Goal: Task Accomplishment & Management: Use online tool/utility

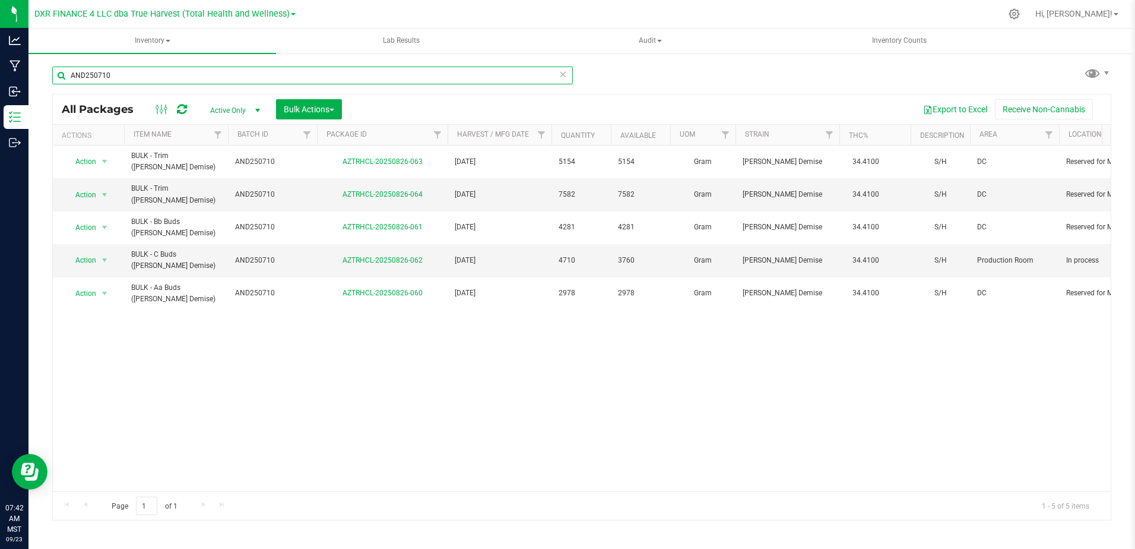
drag, startPoint x: 138, startPoint y: 72, endPoint x: -2, endPoint y: 95, distance: 142.6
click at [0, 95] on html "Analytics Manufacturing Inbound Inventory Outbound 07:42 AM MST [DATE] 09/23 DX…" at bounding box center [567, 274] width 1135 height 549
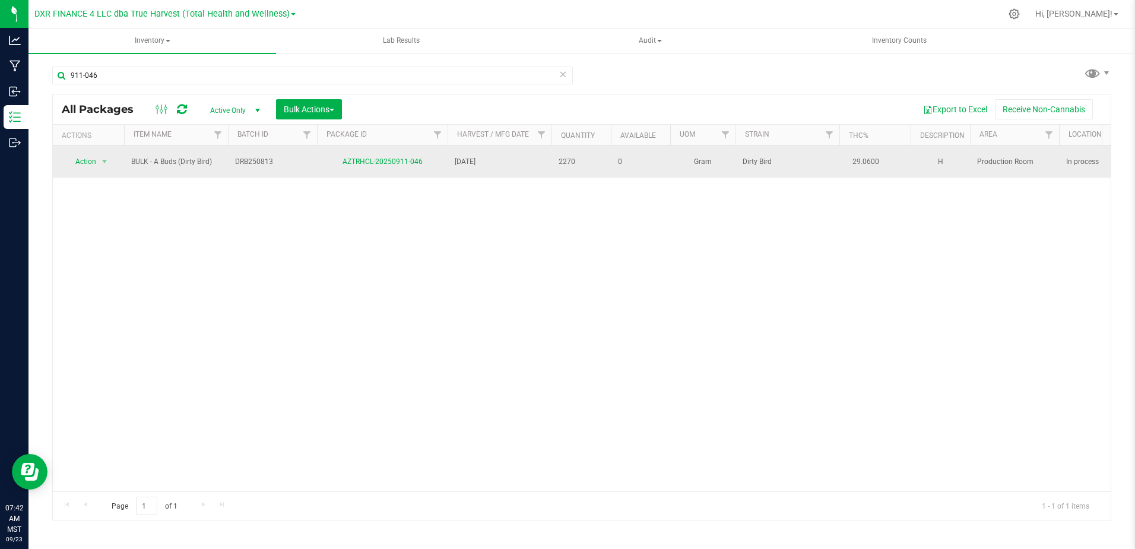
drag, startPoint x: 213, startPoint y: 159, endPoint x: 122, endPoint y: 161, distance: 90.8
copy tr "Action Adjust qty Create package Edit attributes Global inventory Locate packag…"
drag, startPoint x: 427, startPoint y: 153, endPoint x: 333, endPoint y: 161, distance: 94.7
click at [333, 161] on div "AZTRHCL-20250911-046" at bounding box center [382, 161] width 134 height 11
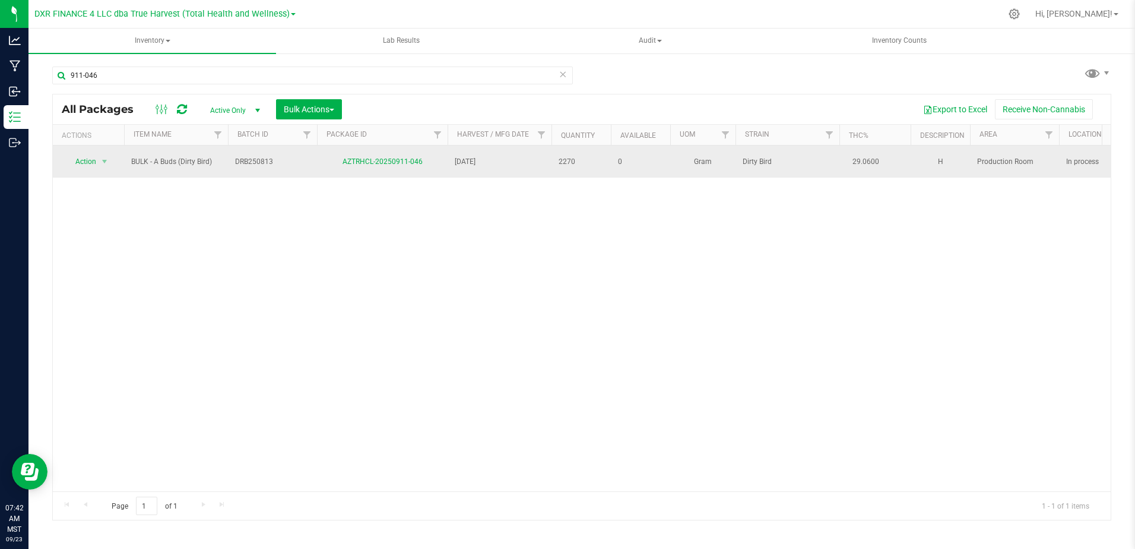
copy link "AZTRHCL-20250911-046"
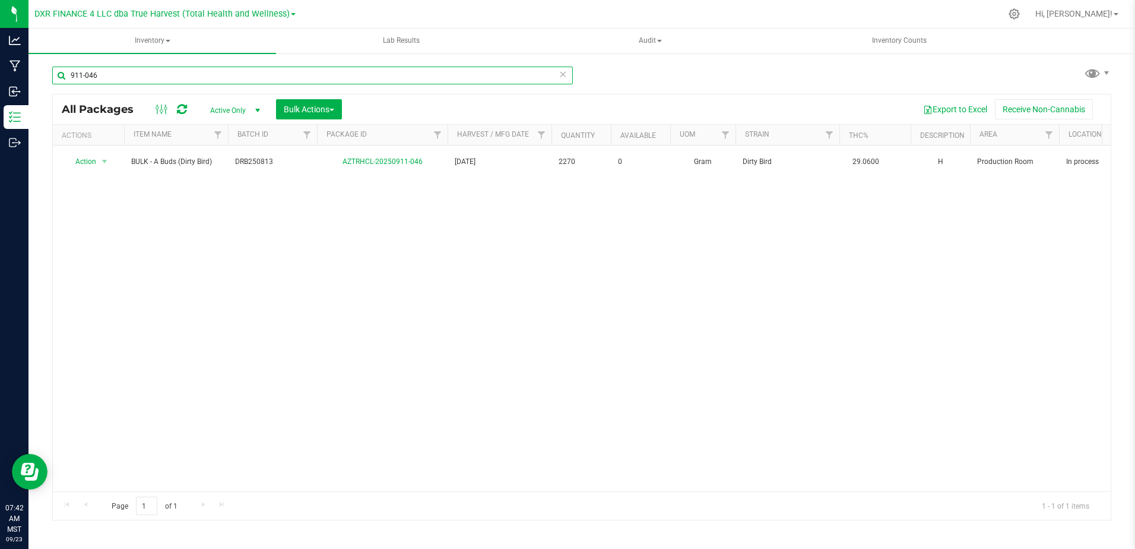
click at [145, 77] on input "911-046" at bounding box center [312, 75] width 521 height 18
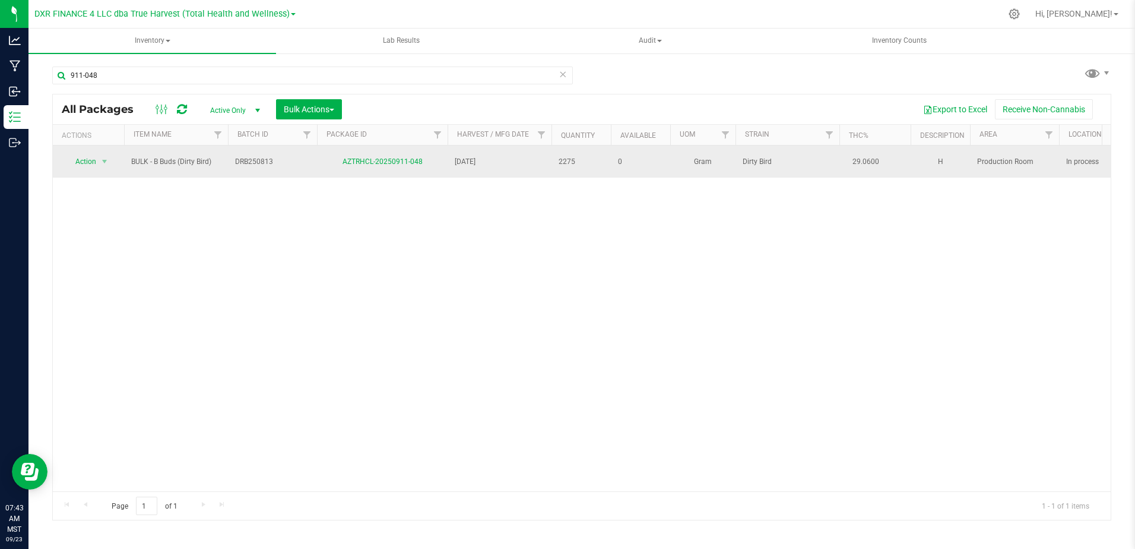
drag, startPoint x: 213, startPoint y: 159, endPoint x: 135, endPoint y: 166, distance: 78.6
click at [135, 166] on td "BULK - B Buds (Dirty Bird)" at bounding box center [176, 161] width 104 height 32
copy span "BULK - B Buds (Dirty Bird)"
drag, startPoint x: 426, startPoint y: 160, endPoint x: 338, endPoint y: 162, distance: 88.5
click at [338, 162] on div "AZTRHCL-20250911-048" at bounding box center [382, 161] width 134 height 11
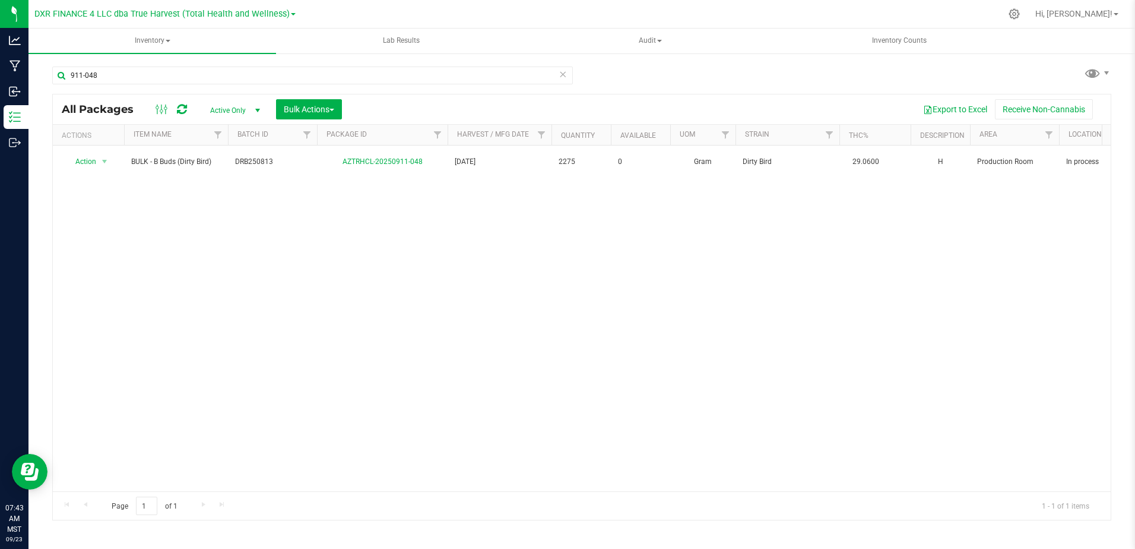
copy link "AZTRHCL-20250911-048"
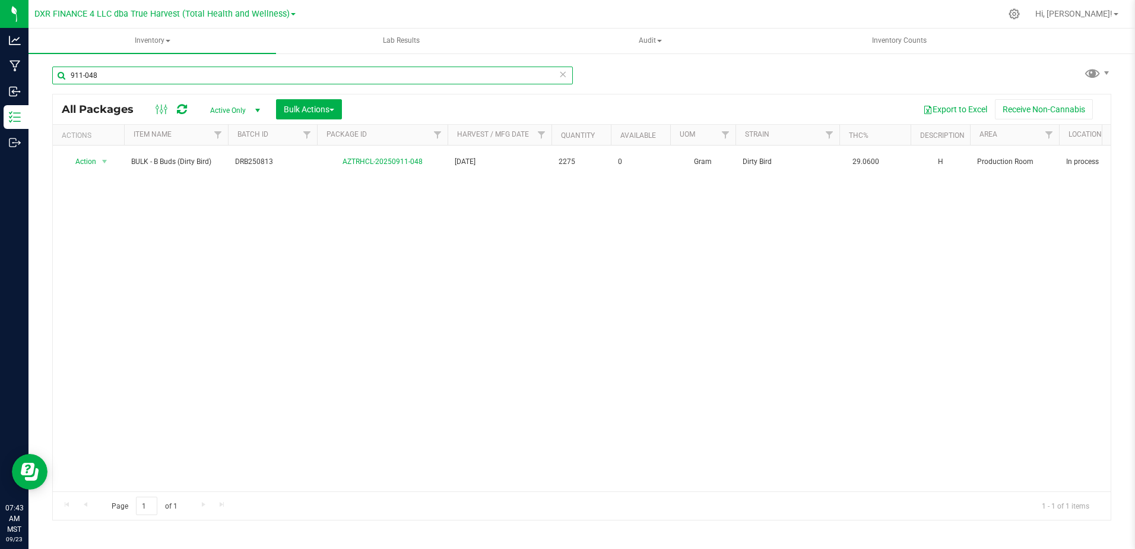
click at [135, 80] on input "911-048" at bounding box center [312, 75] width 521 height 18
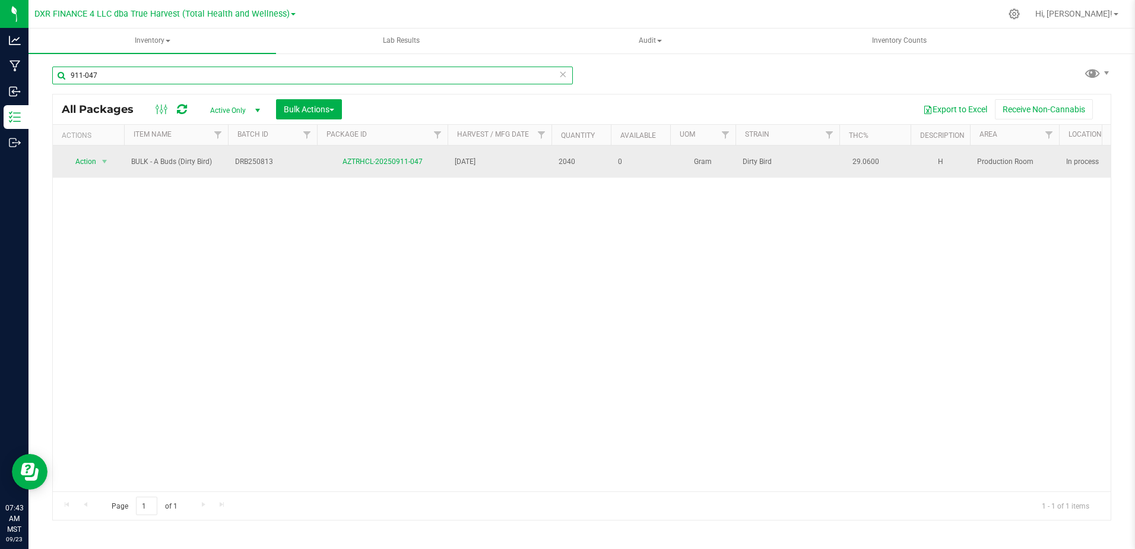
type input "911-047"
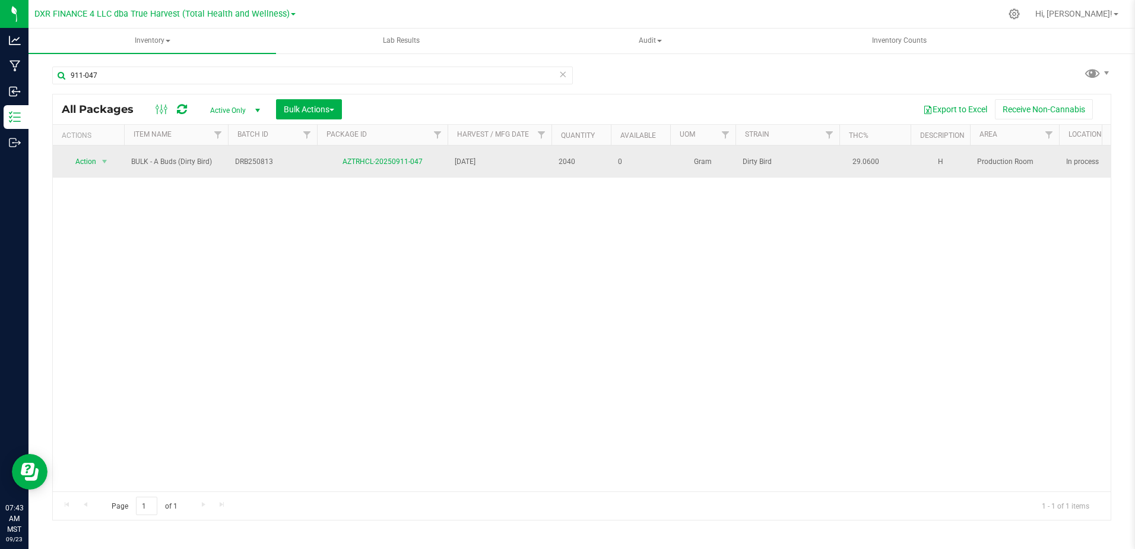
drag, startPoint x: 212, startPoint y: 158, endPoint x: 118, endPoint y: 164, distance: 94.0
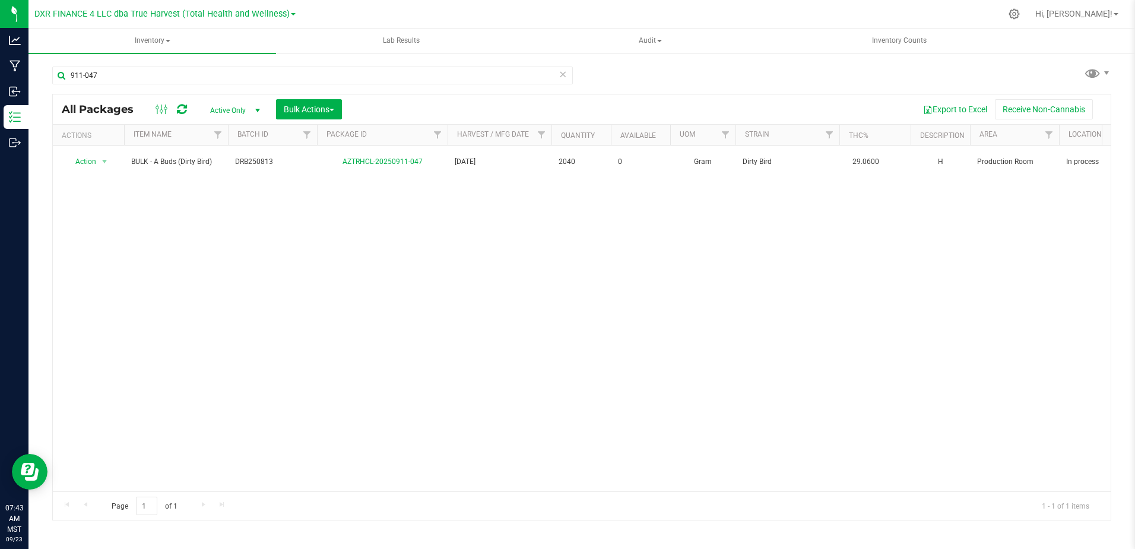
copy tr "Action Adjust qty Create package Edit attributes Global inventory Locate packag…"
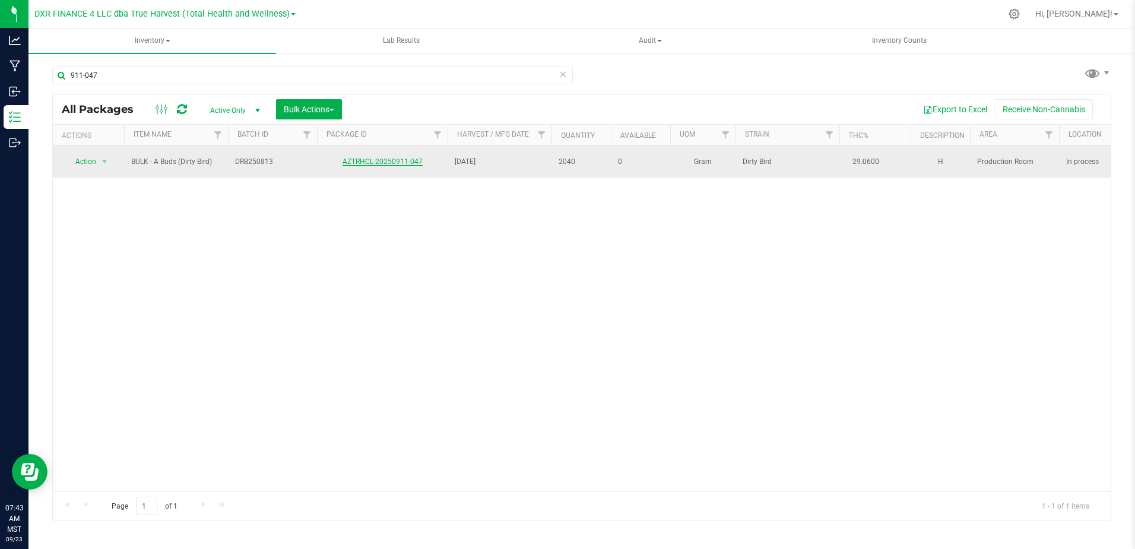
drag, startPoint x: 421, startPoint y: 159, endPoint x: 346, endPoint y: 163, distance: 74.9
click at [346, 163] on div "AZTRHCL-20250911-047" at bounding box center [382, 161] width 134 height 11
drag, startPoint x: 424, startPoint y: 160, endPoint x: 338, endPoint y: 163, distance: 85.6
click at [338, 163] on div "AZTRHCL-20250911-047" at bounding box center [382, 161] width 134 height 11
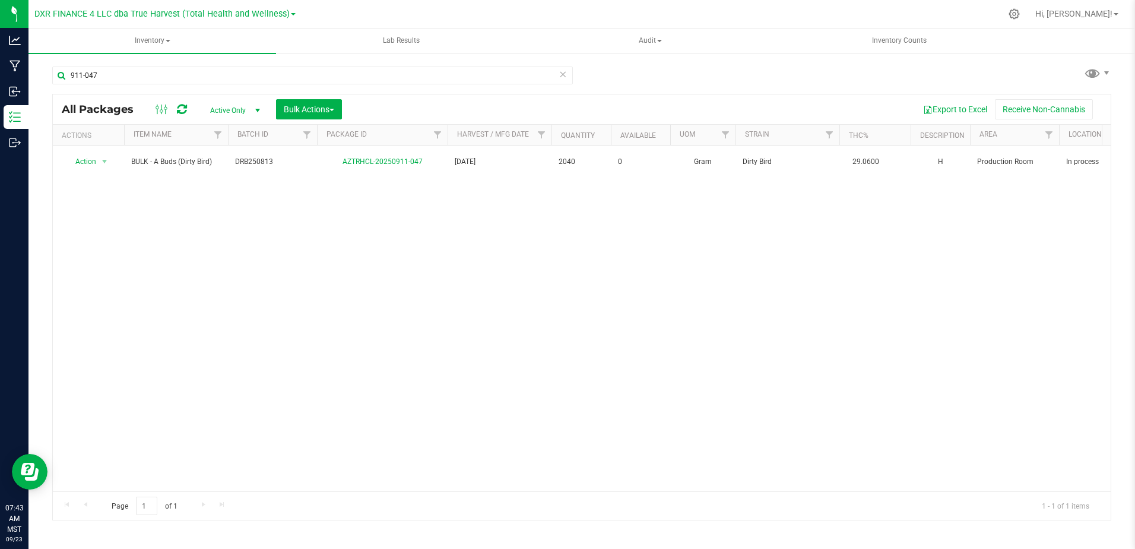
copy link "AZTRHCL-20250911-047"
click at [378, 218] on div "Action Action Adjust qty Create package Edit attributes Global inventory Locate…" at bounding box center [582, 318] width 1058 height 346
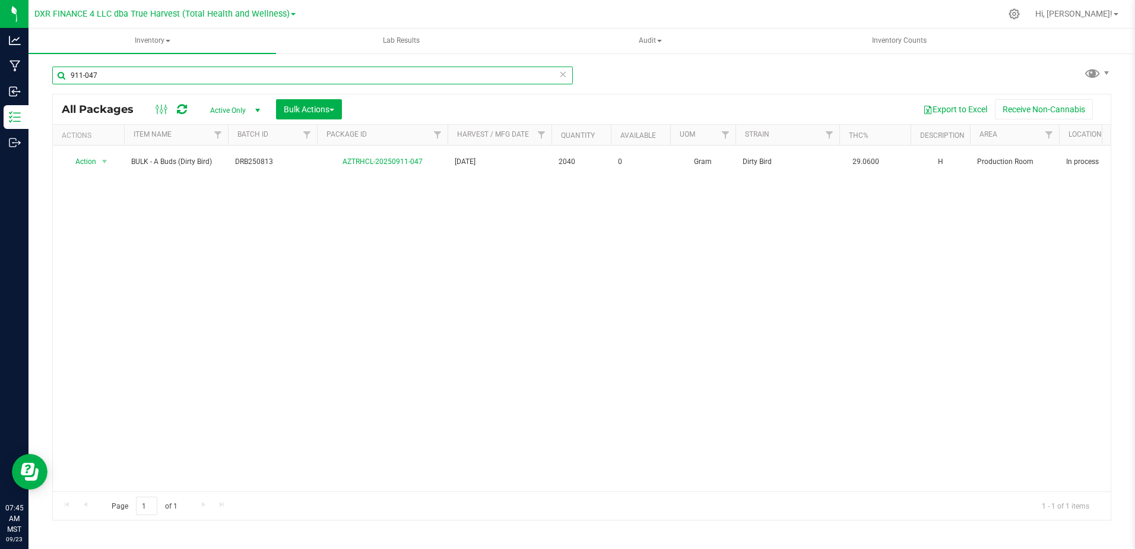
click at [34, 90] on div "911-047 All Packages Active Only Active Only Lab Samples Locked All Bulk Action…" at bounding box center [581, 233] width 1107 height 362
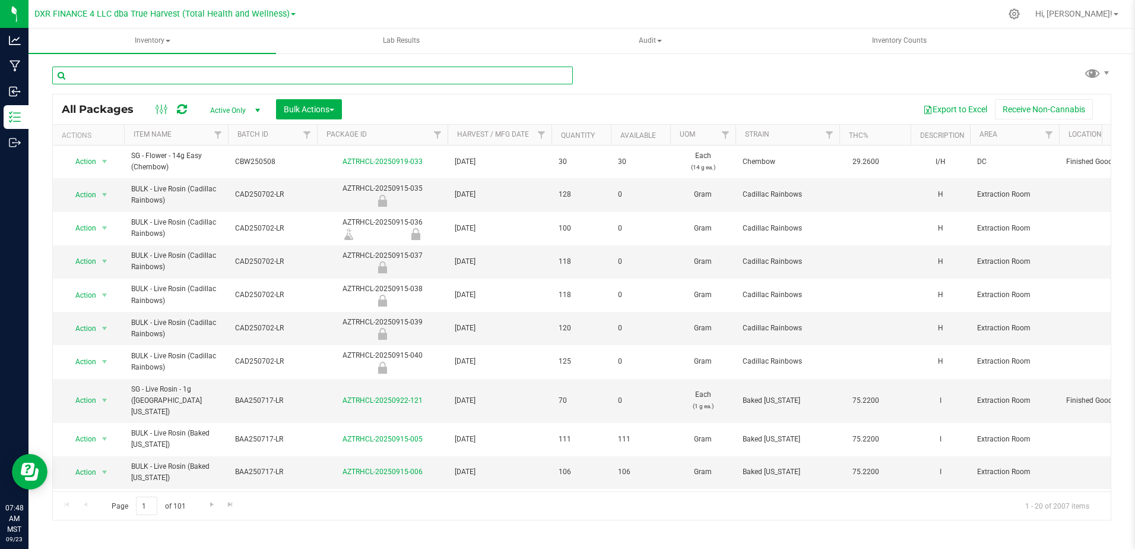
click at [137, 75] on input "text" at bounding box center [312, 75] width 521 height 18
paste input "CLCG250703"
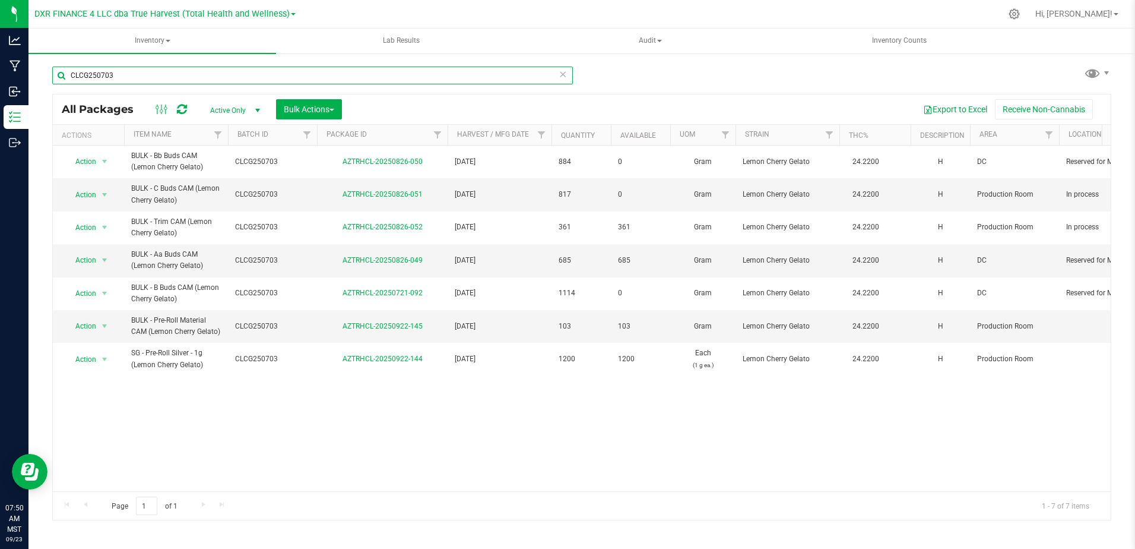
drag, startPoint x: 61, startPoint y: 78, endPoint x: 49, endPoint y: 78, distance: 11.9
click at [49, 78] on div "CLCG250703 All Packages Active Only Active Only Lab Samples Locked All Bulk Act…" at bounding box center [581, 233] width 1107 height 362
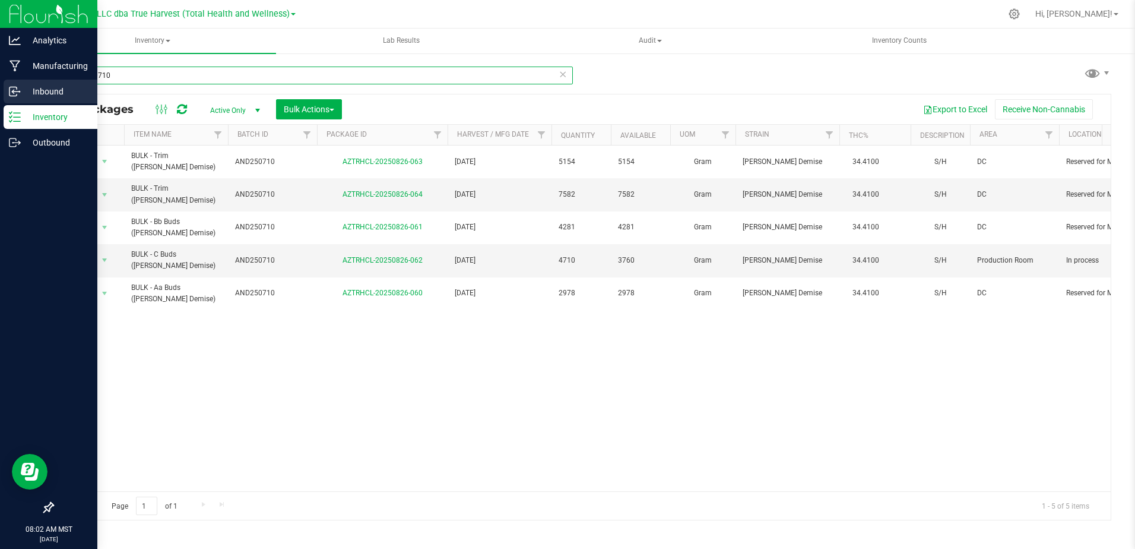
drag, startPoint x: 96, startPoint y: 78, endPoint x: 27, endPoint y: 85, distance: 69.2
click at [27, 85] on div "Analytics Manufacturing Inbound Inventory Outbound 08:02 AM MST [DATE] 09/23 DX…" at bounding box center [567, 274] width 1135 height 549
type input "826-051"
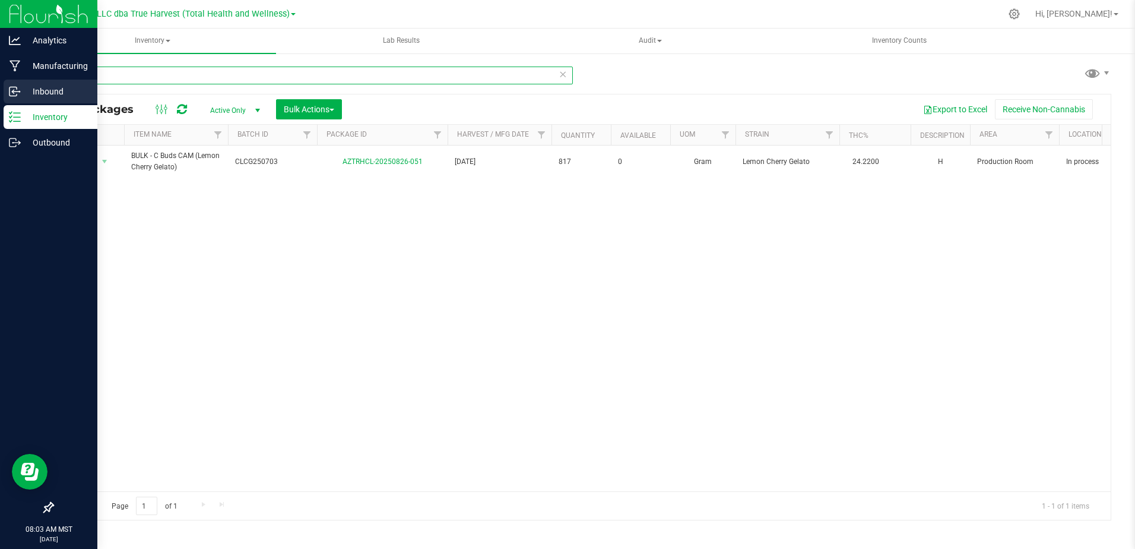
drag, startPoint x: 111, startPoint y: 75, endPoint x: 11, endPoint y: 97, distance: 102.7
click at [11, 97] on div "Analytics Manufacturing Inbound Inventory Outbound 08:03 AM MST [DATE] 09/23 DX…" at bounding box center [567, 274] width 1135 height 549
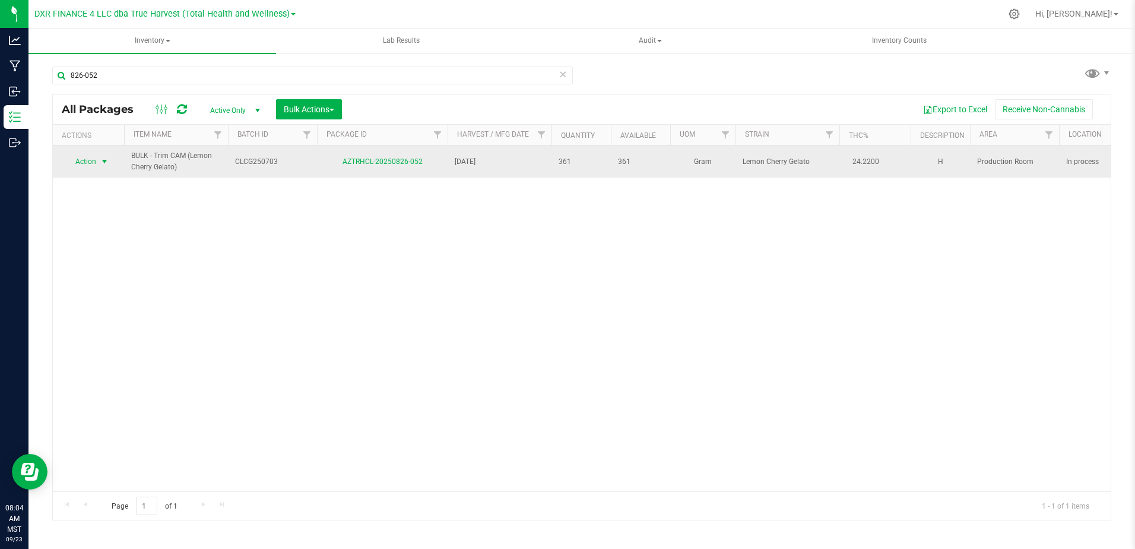
click at [93, 163] on span "Action" at bounding box center [81, 161] width 32 height 17
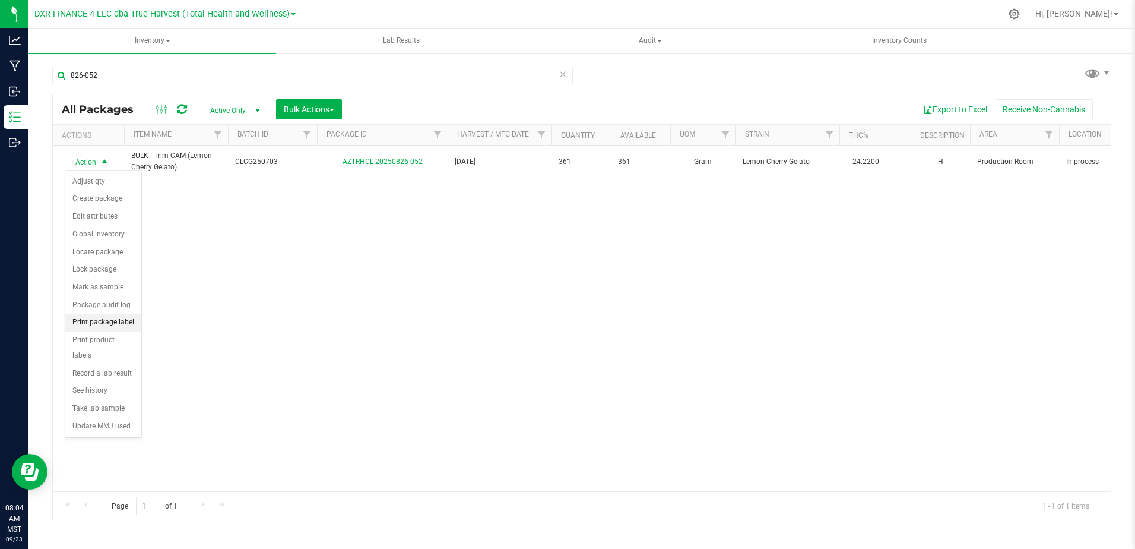
click at [119, 322] on li "Print package label" at bounding box center [103, 322] width 76 height 18
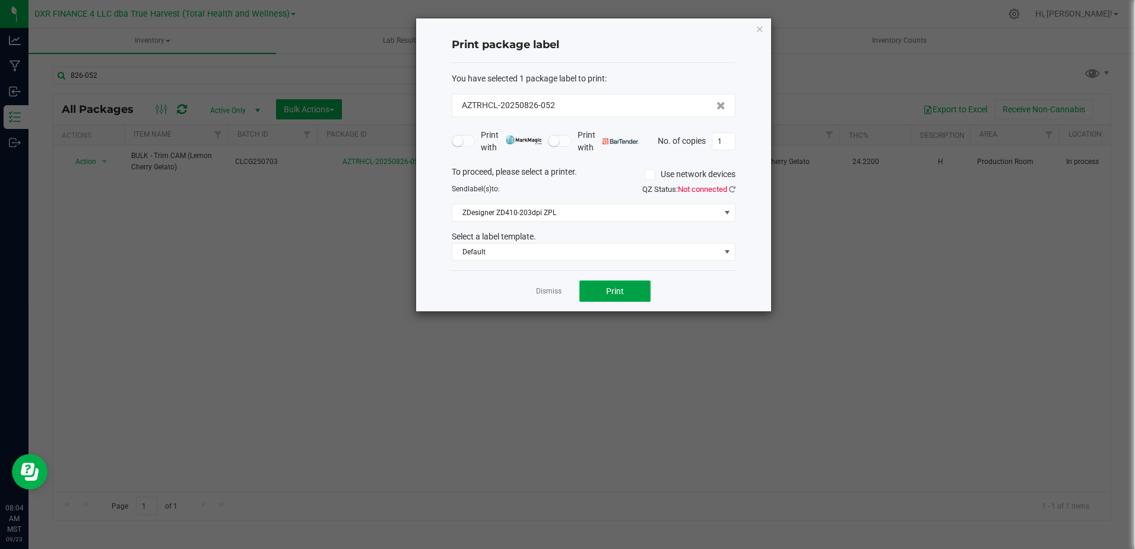
click at [607, 290] on span "Print" at bounding box center [615, 290] width 18 height 9
click at [545, 291] on div at bounding box center [593, 164] width 355 height 293
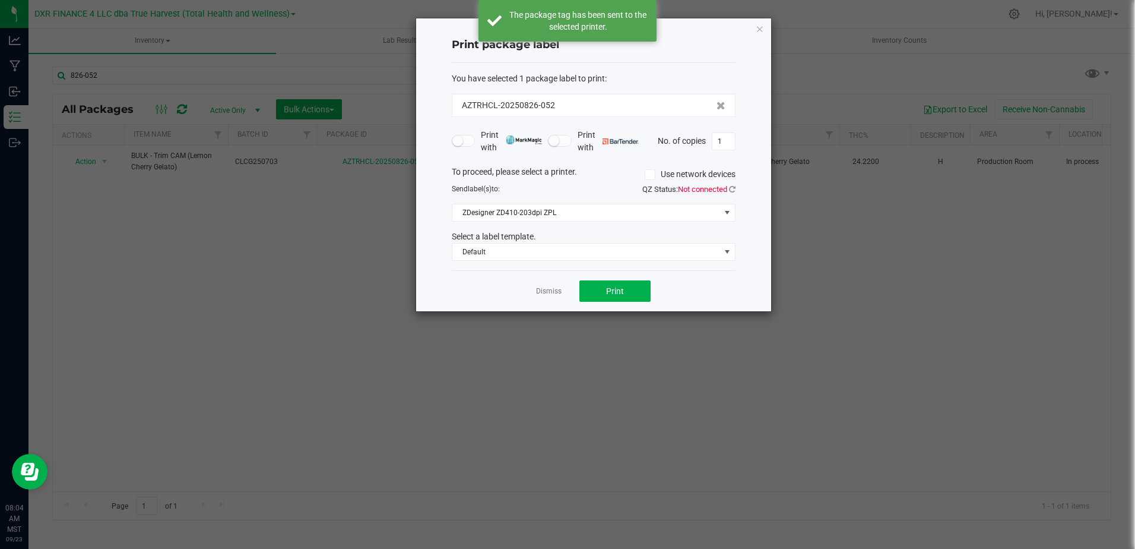
click at [545, 291] on link "Dismiss" at bounding box center [549, 291] width 26 height 10
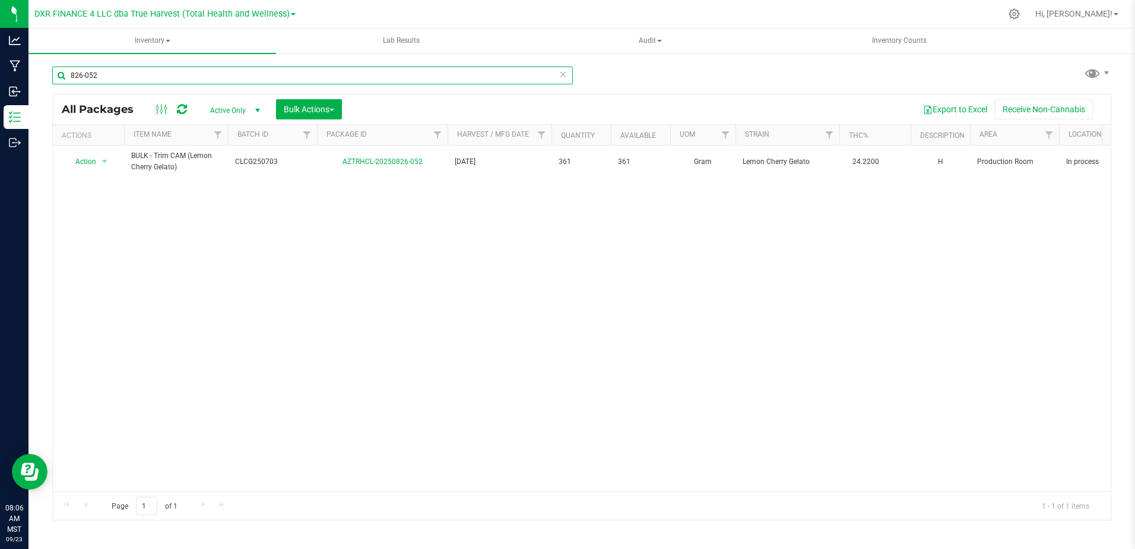
drag, startPoint x: 173, startPoint y: 75, endPoint x: 67, endPoint y: 77, distance: 106.3
click at [67, 77] on input "826-052" at bounding box center [312, 75] width 521 height 18
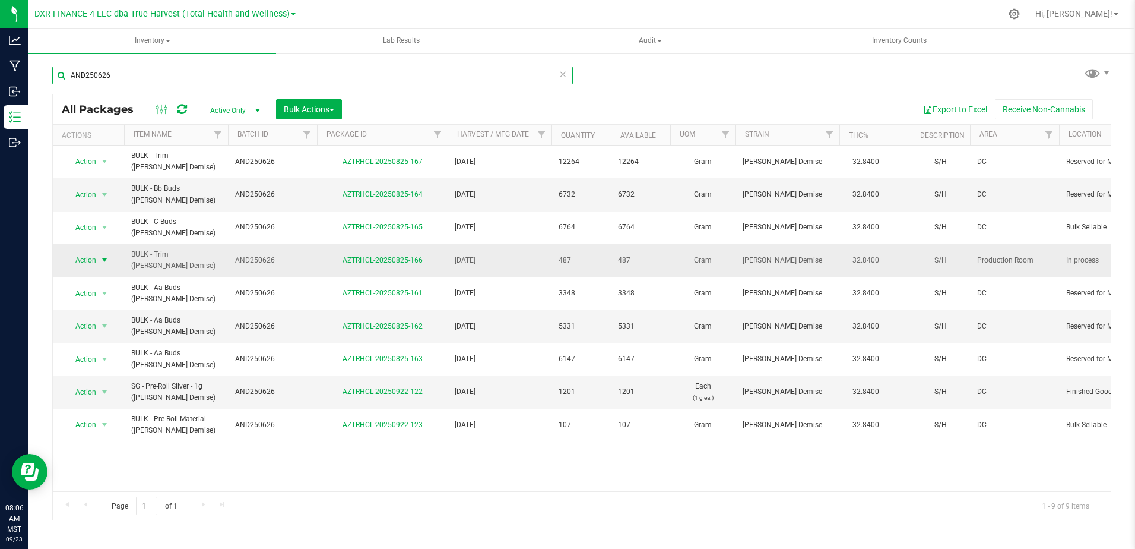
type input "AND250626"
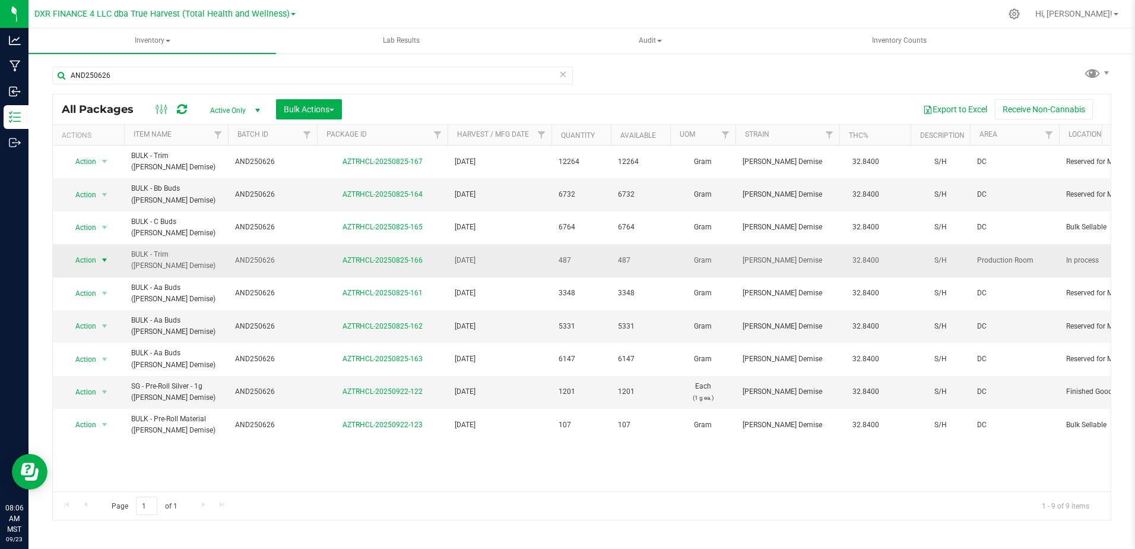
click at [97, 261] on span "select" at bounding box center [104, 260] width 15 height 17
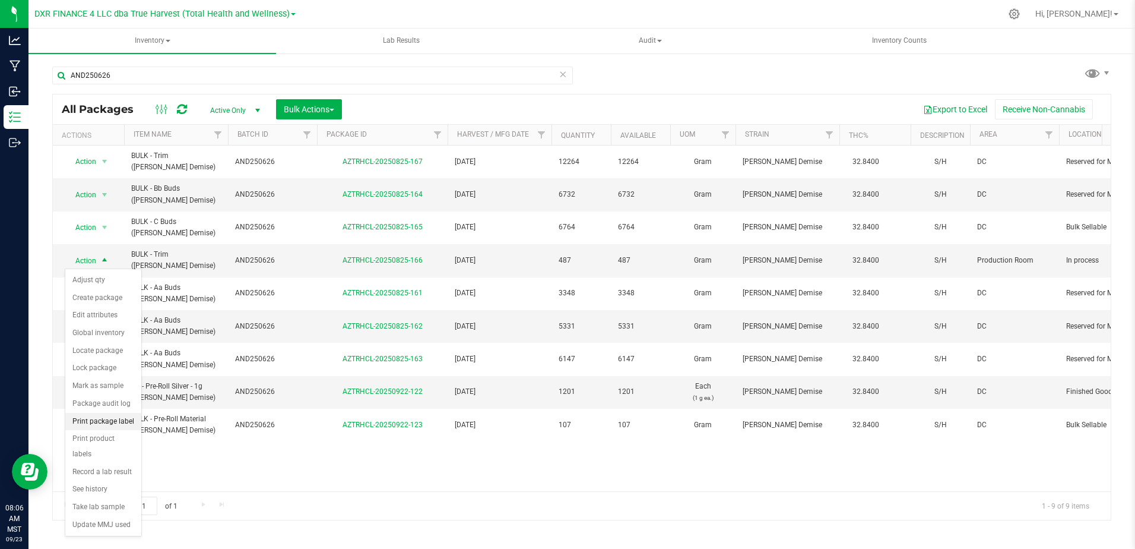
click at [122, 425] on li "Print package label" at bounding box center [103, 422] width 76 height 18
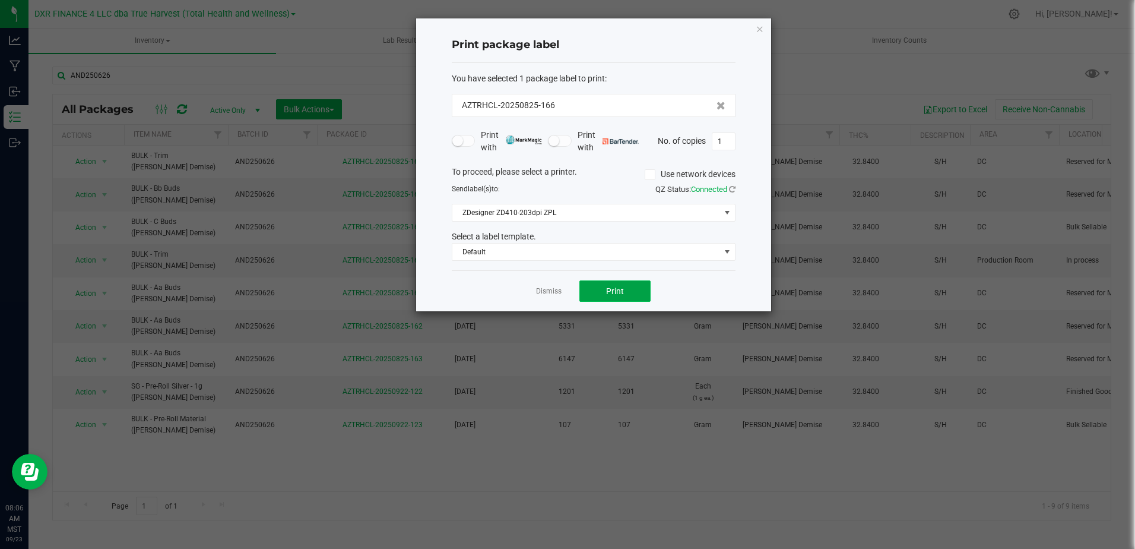
click at [604, 290] on button "Print" at bounding box center [614, 290] width 71 height 21
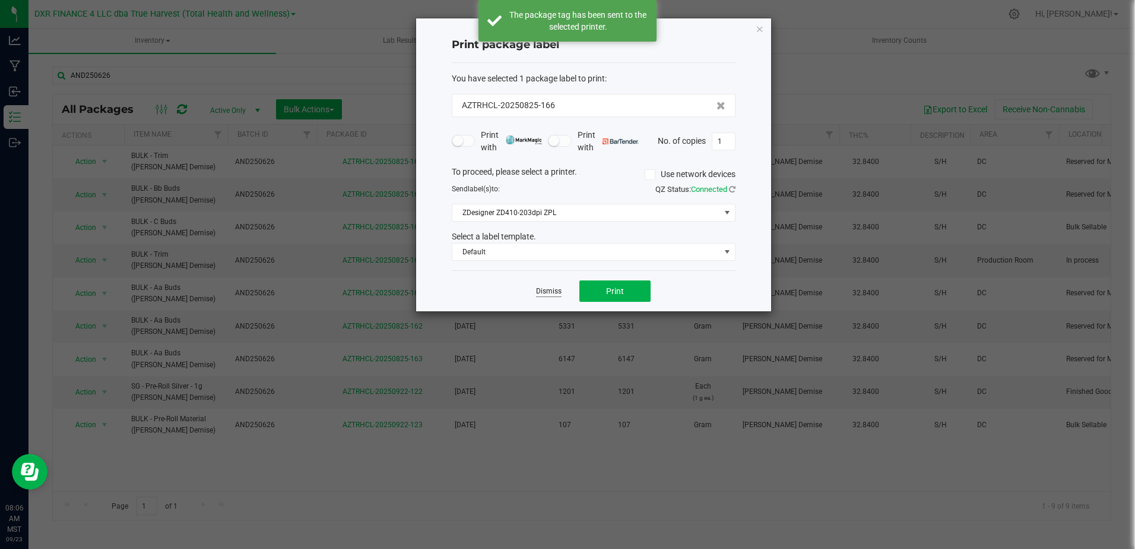
click at [549, 294] on link "Dismiss" at bounding box center [549, 291] width 26 height 10
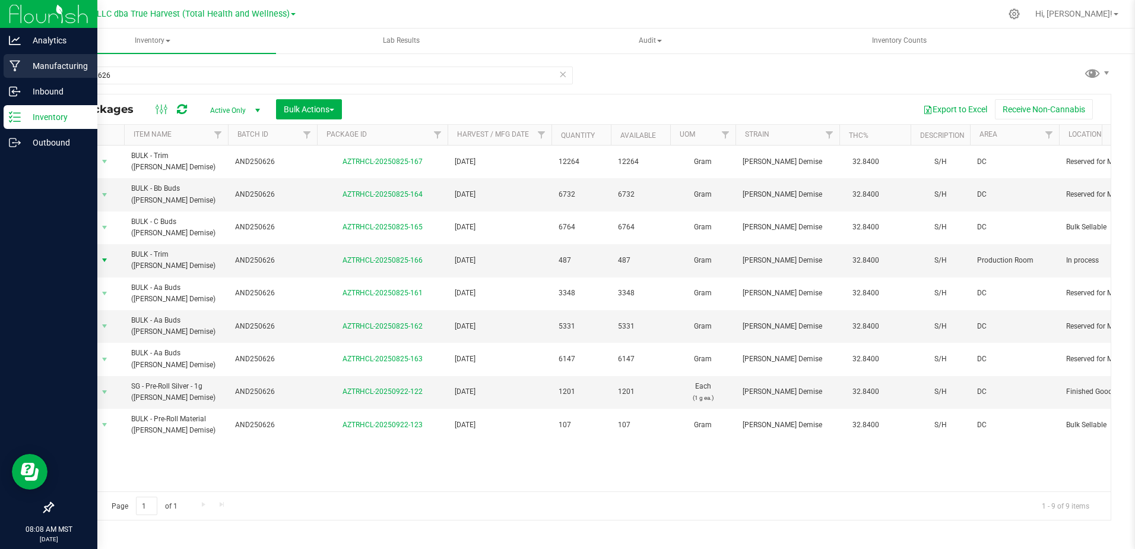
click at [20, 72] on div "Manufacturing" at bounding box center [51, 66] width 94 height 24
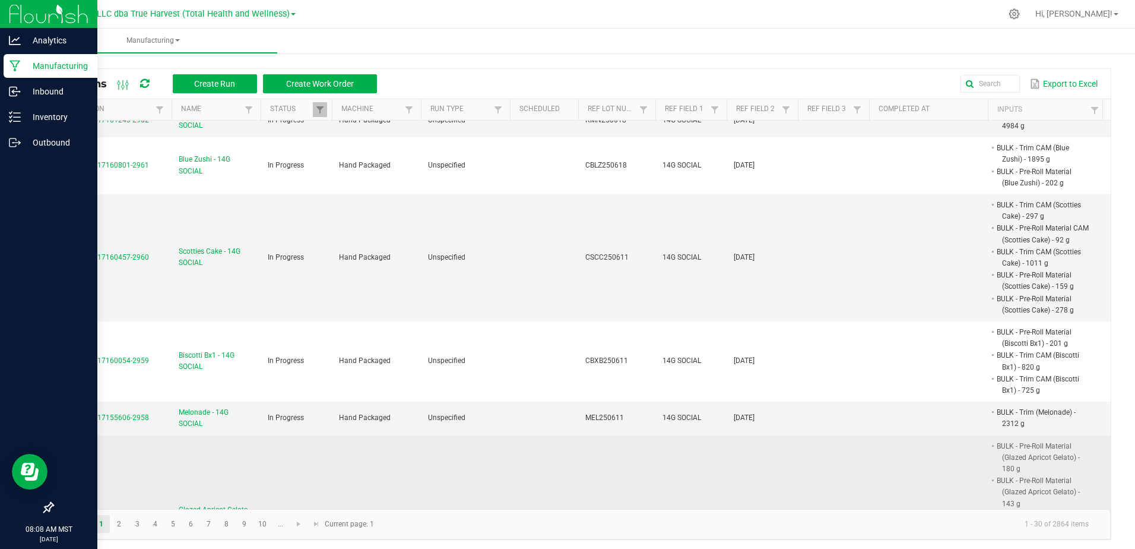
scroll to position [1247, 0]
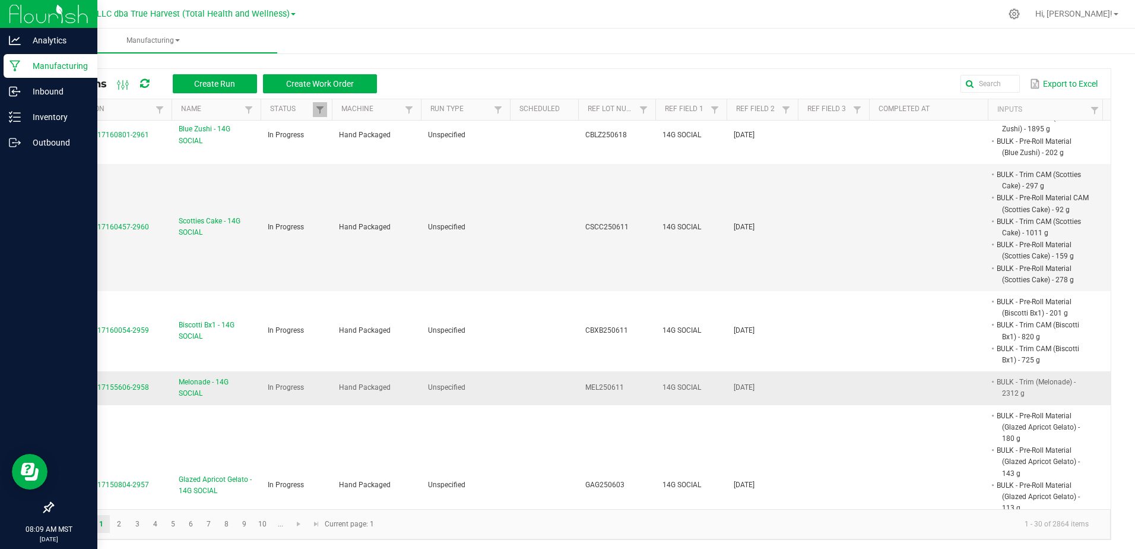
click at [176, 371] on td "Melonade - 14G SOCIAL" at bounding box center [216, 387] width 89 height 33
click at [186, 376] on span "Melonade - 14G SOCIAL" at bounding box center [216, 387] width 75 height 23
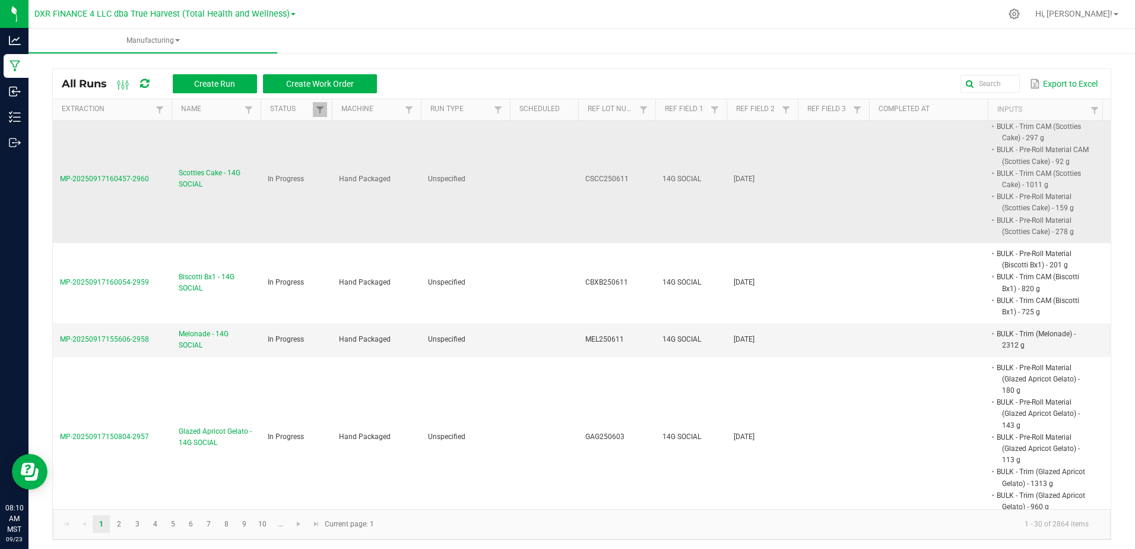
scroll to position [1306, 0]
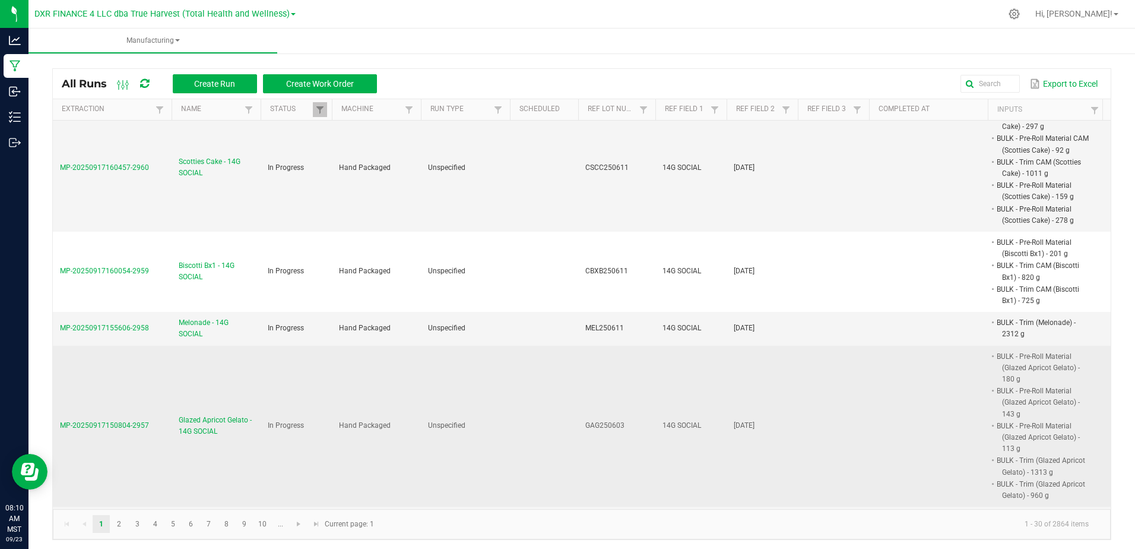
click at [221, 414] on span "Glazed Apricot Gelato - 14G SOCIAL" at bounding box center [216, 425] width 75 height 23
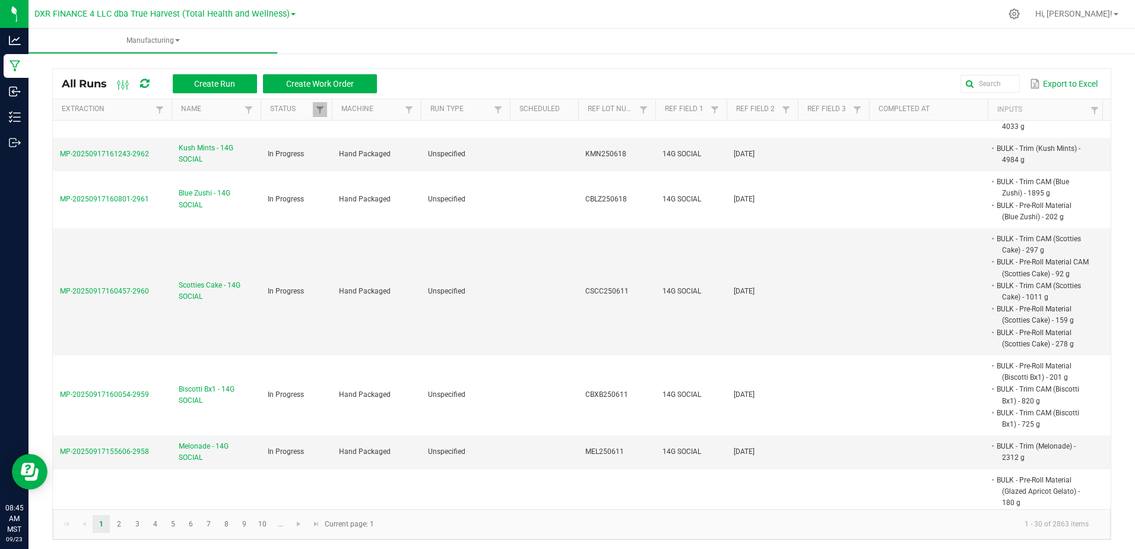
scroll to position [1187, 0]
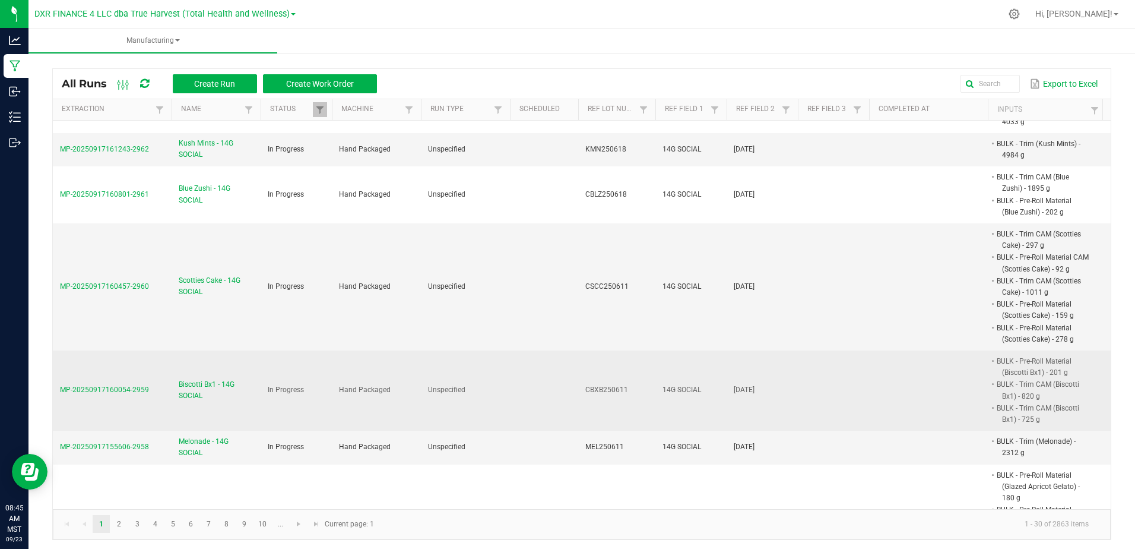
click at [220, 379] on span "Biscotti Bx1 - 14G SOCIAL" at bounding box center [216, 390] width 75 height 23
